Goal: Navigation & Orientation: Find specific page/section

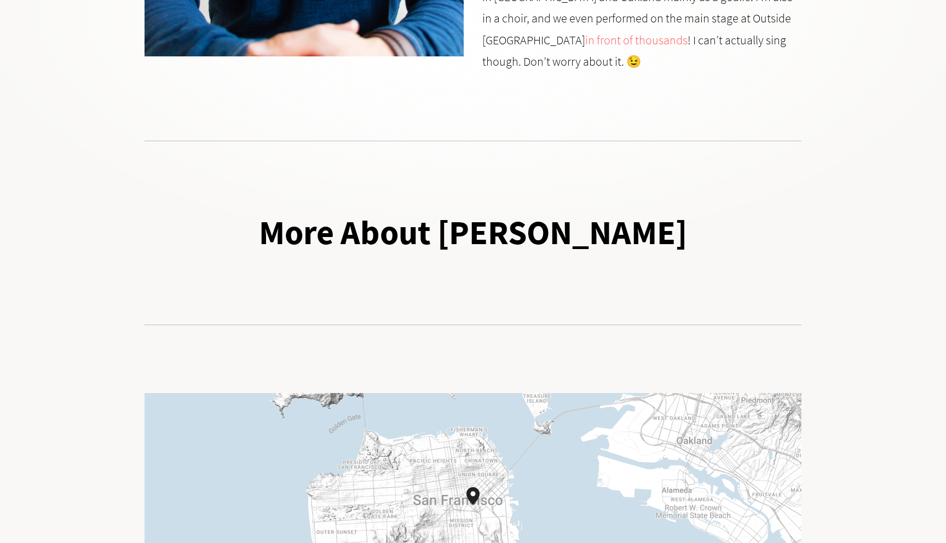
scroll to position [870, 0]
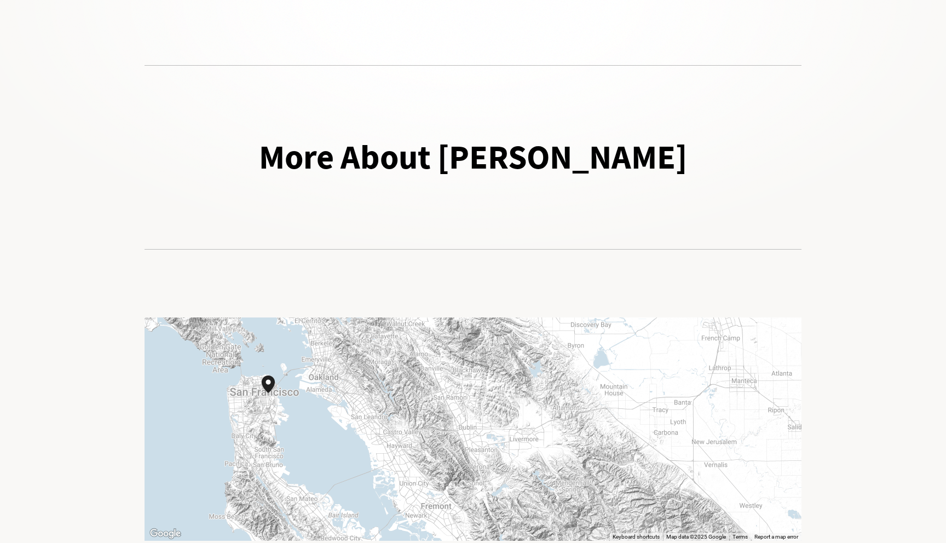
click at [226, 190] on div at bounding box center [472, 208] width 675 height 37
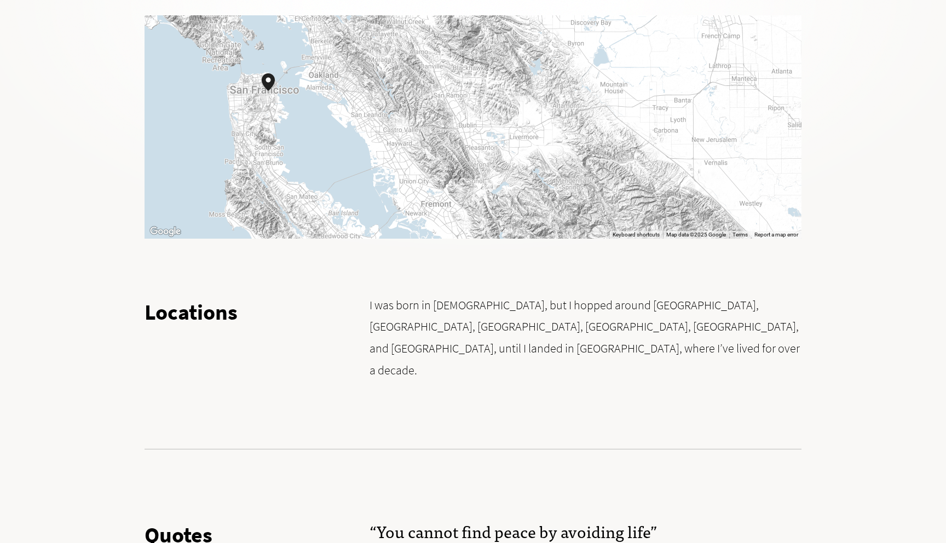
scroll to position [1397, 0]
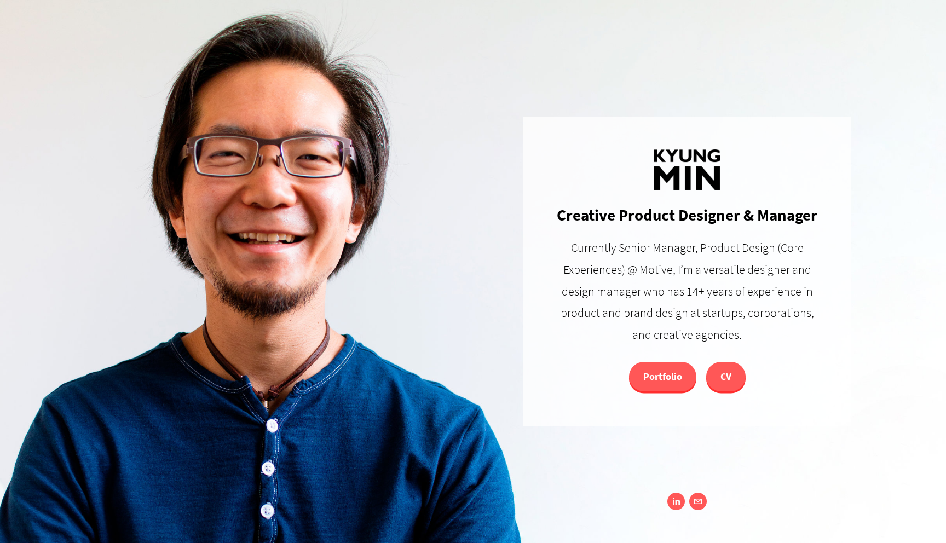
click at [654, 271] on p "Currently Senior Manager, Product Design (Core Experiences) @ Motive, I’m a ver…" at bounding box center [686, 291] width 263 height 108
click at [646, 386] on link "Portfolio" at bounding box center [662, 377] width 67 height 30
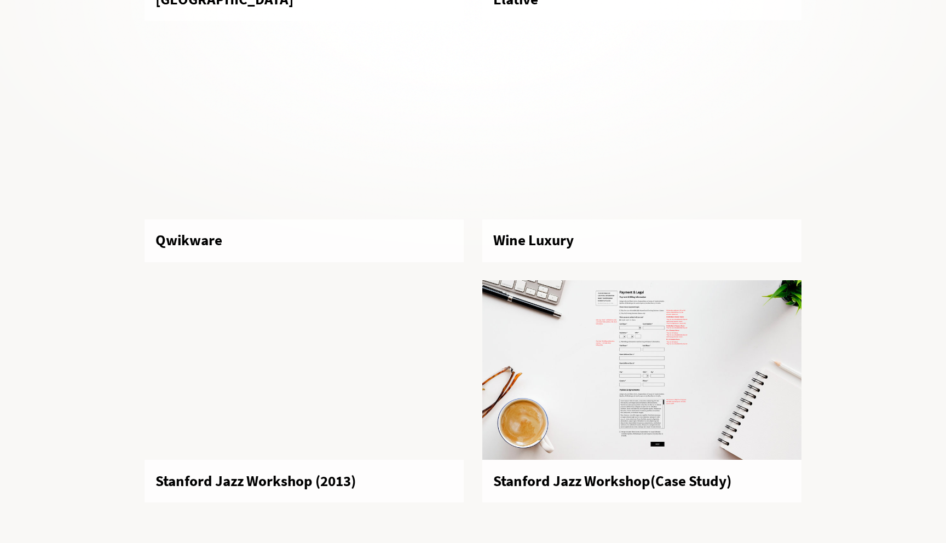
scroll to position [2006, 0]
